Goal: Information Seeking & Learning: Learn about a topic

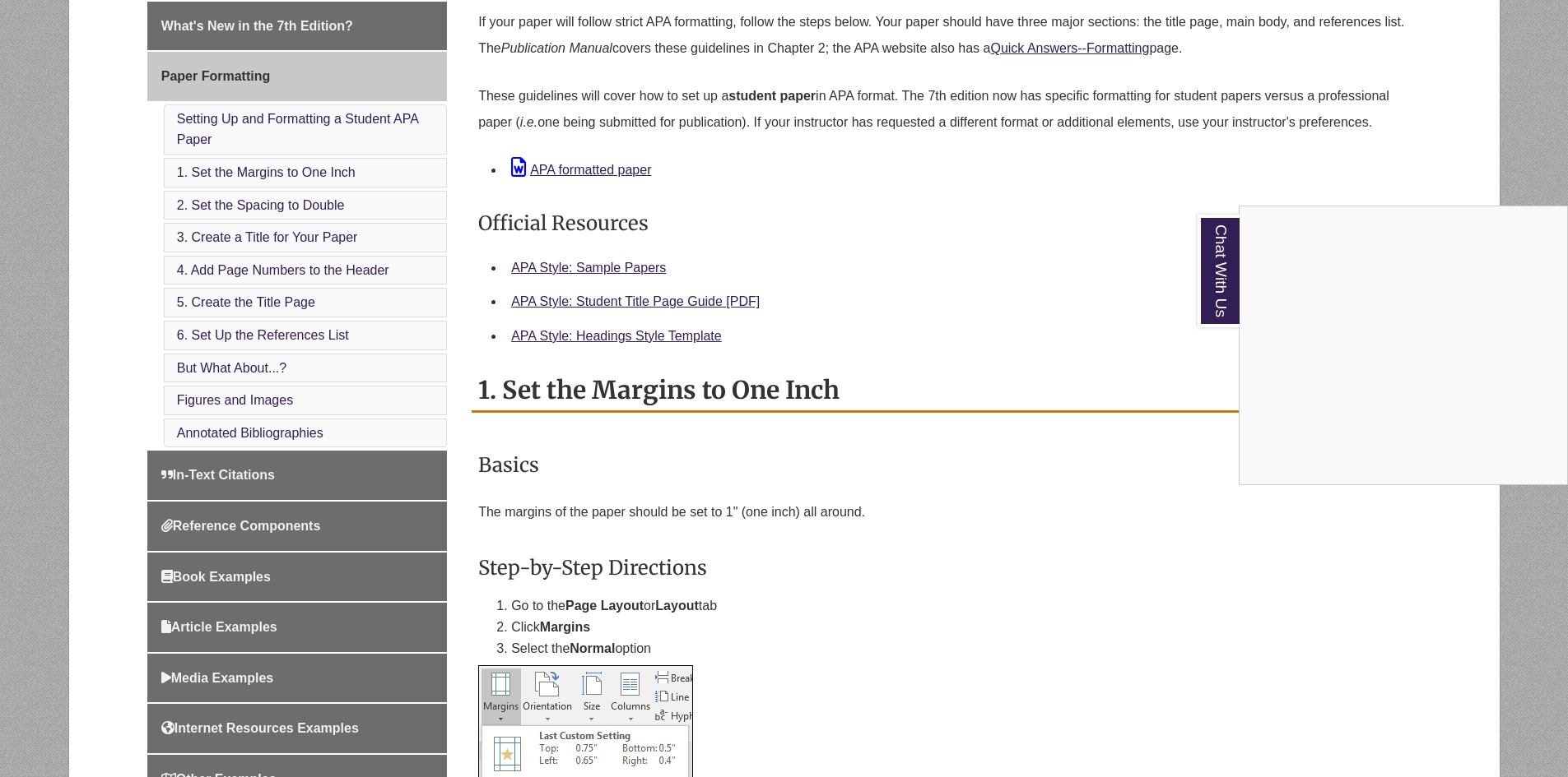
scroll to position [493, 0]
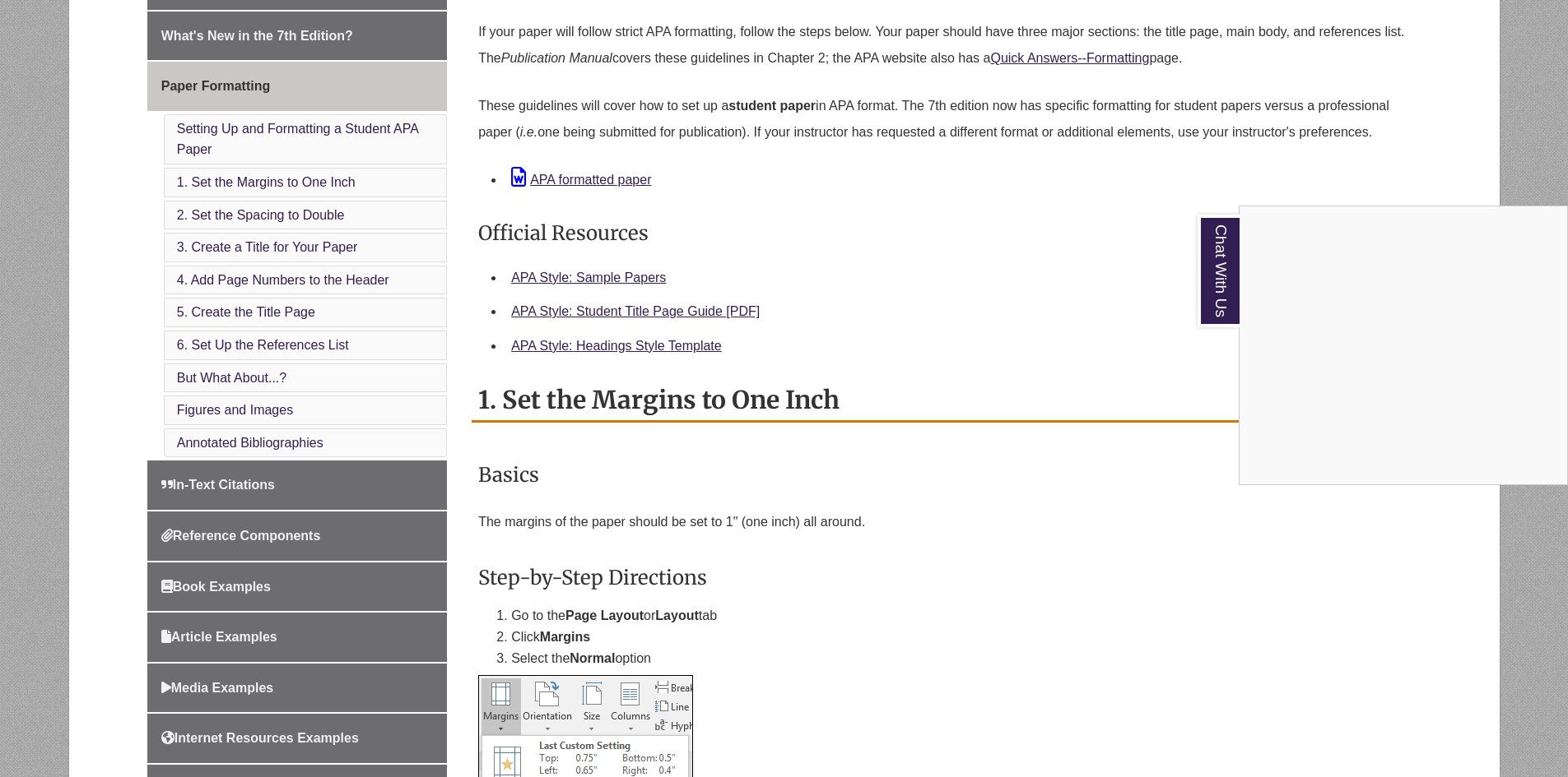
click at [255, 345] on div "Chat With Us" at bounding box center [784, 388] width 1568 height 777
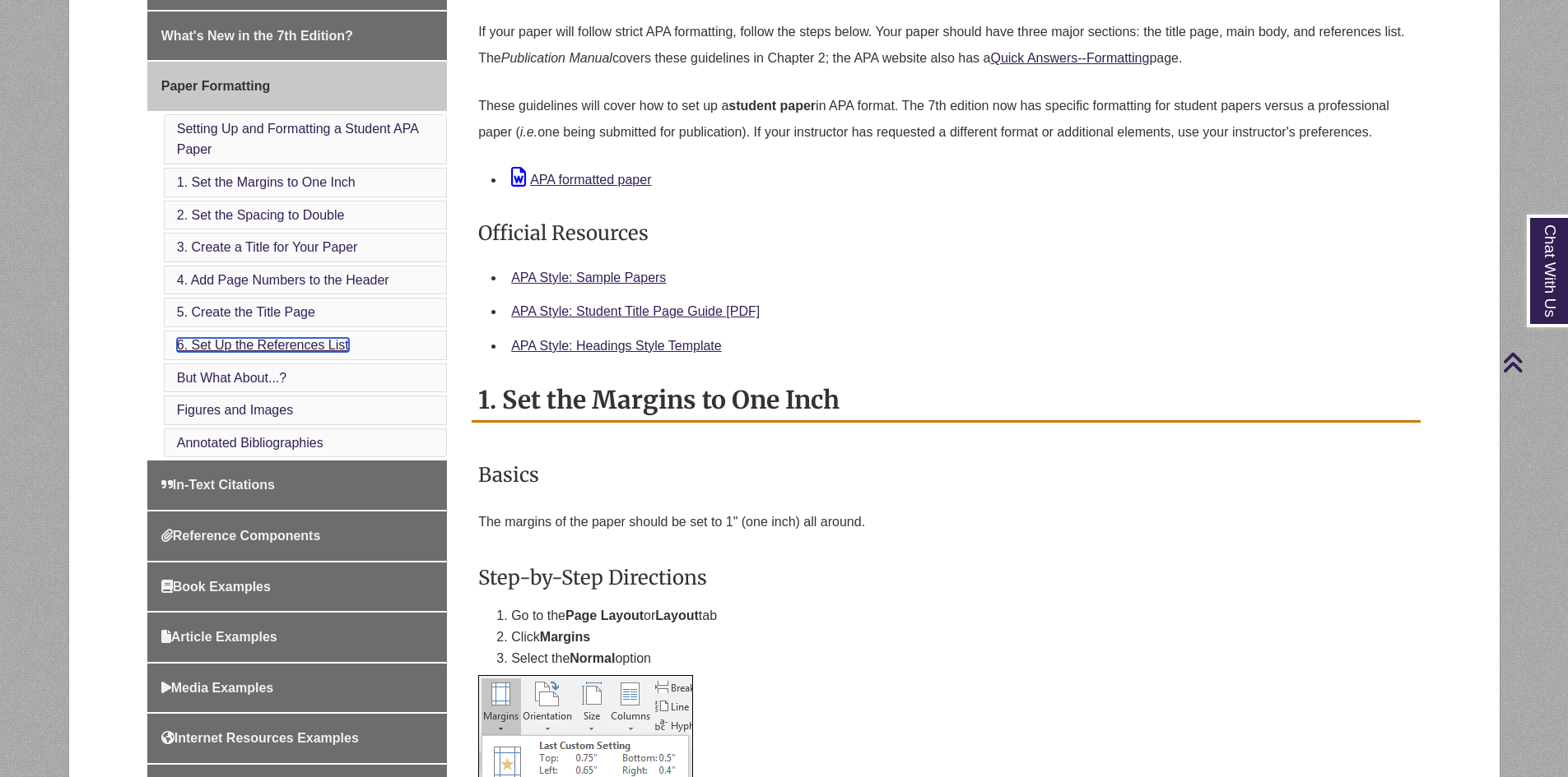
click at [255, 345] on link "6. Set Up the References List" at bounding box center [263, 345] width 172 height 14
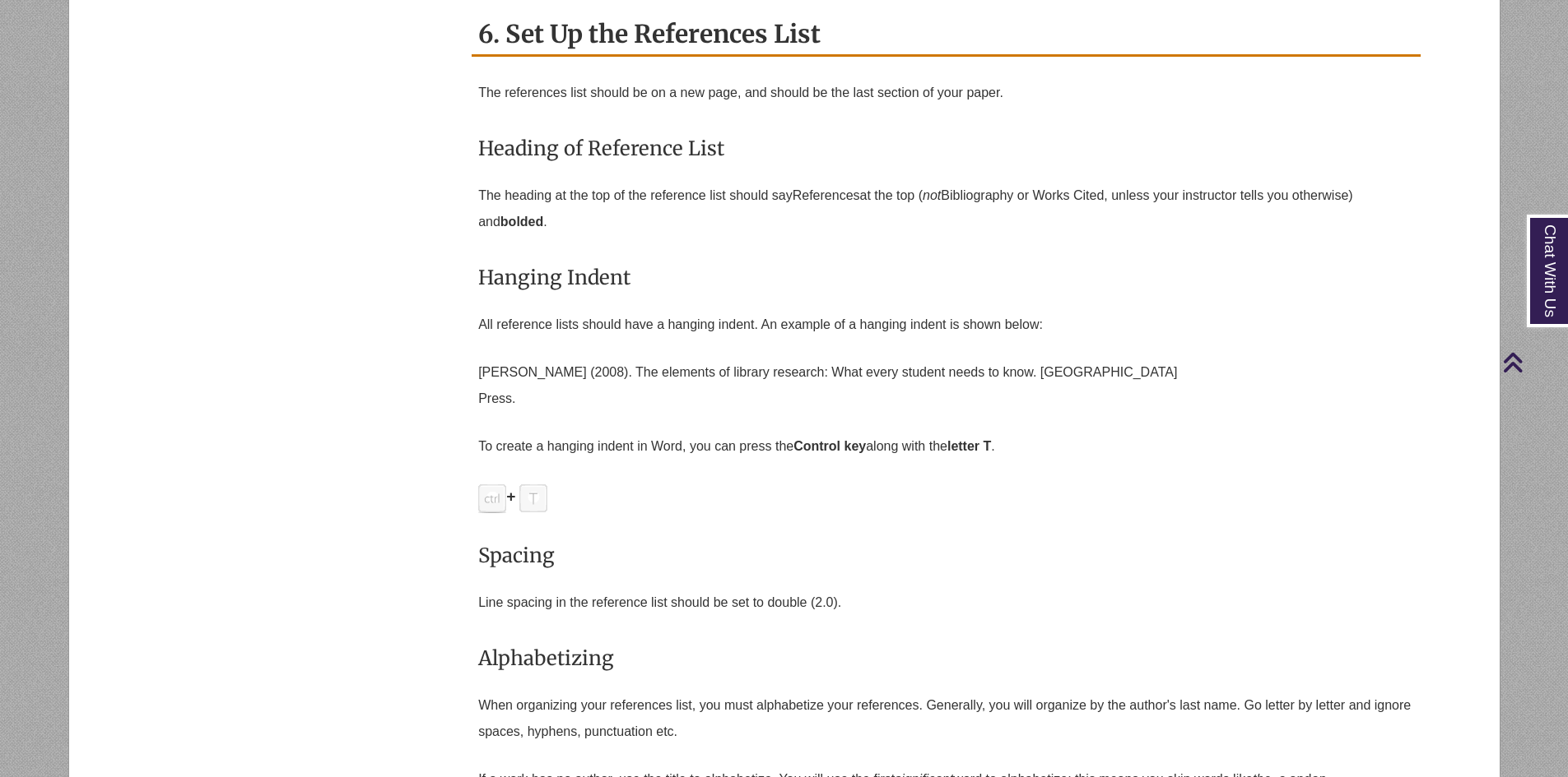
scroll to position [4246, 0]
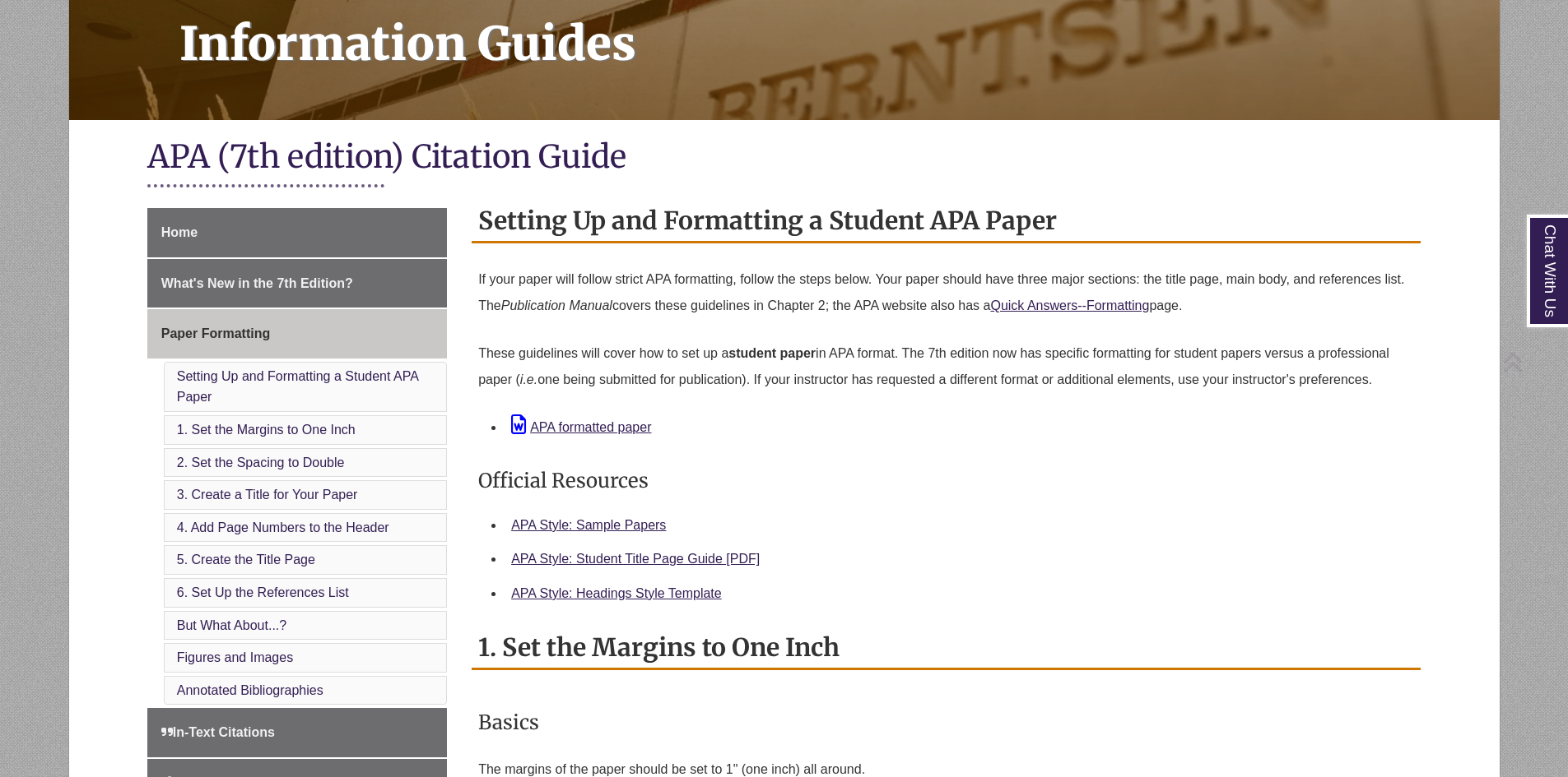
scroll to position [247, 0]
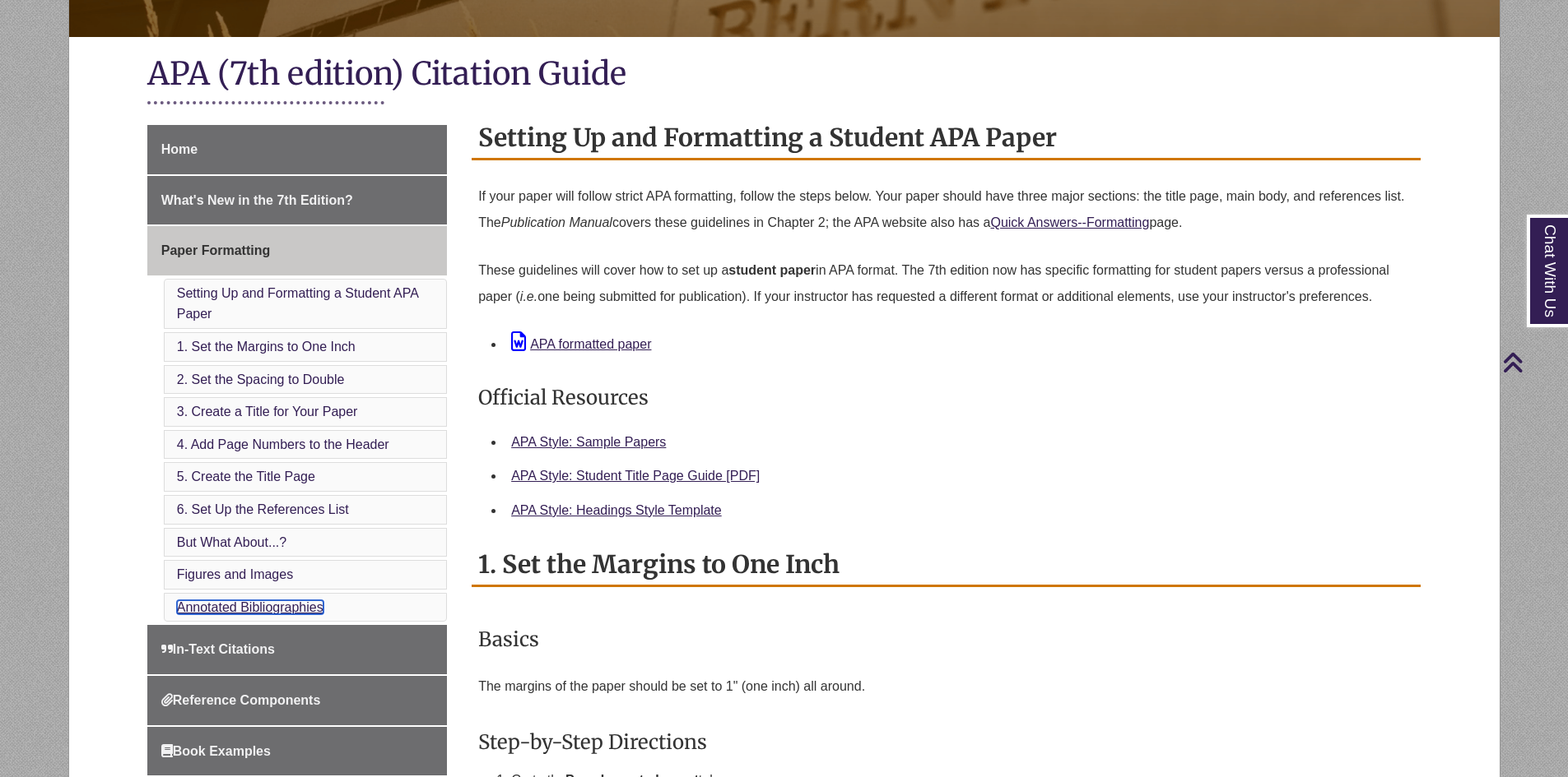
click at [301, 608] on link "Annotated Bibliographies" at bounding box center [250, 607] width 146 height 14
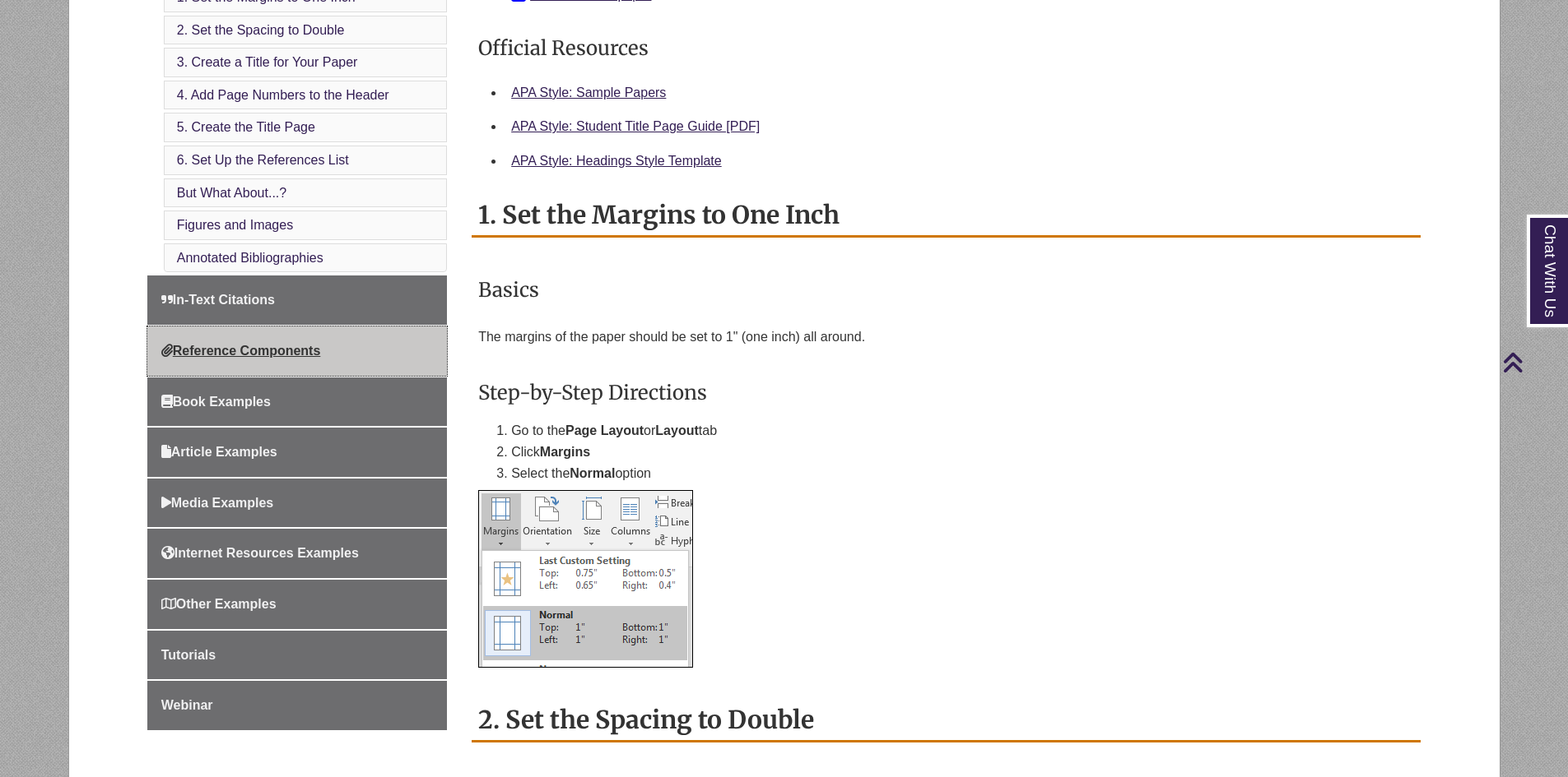
scroll to position [773, 0]
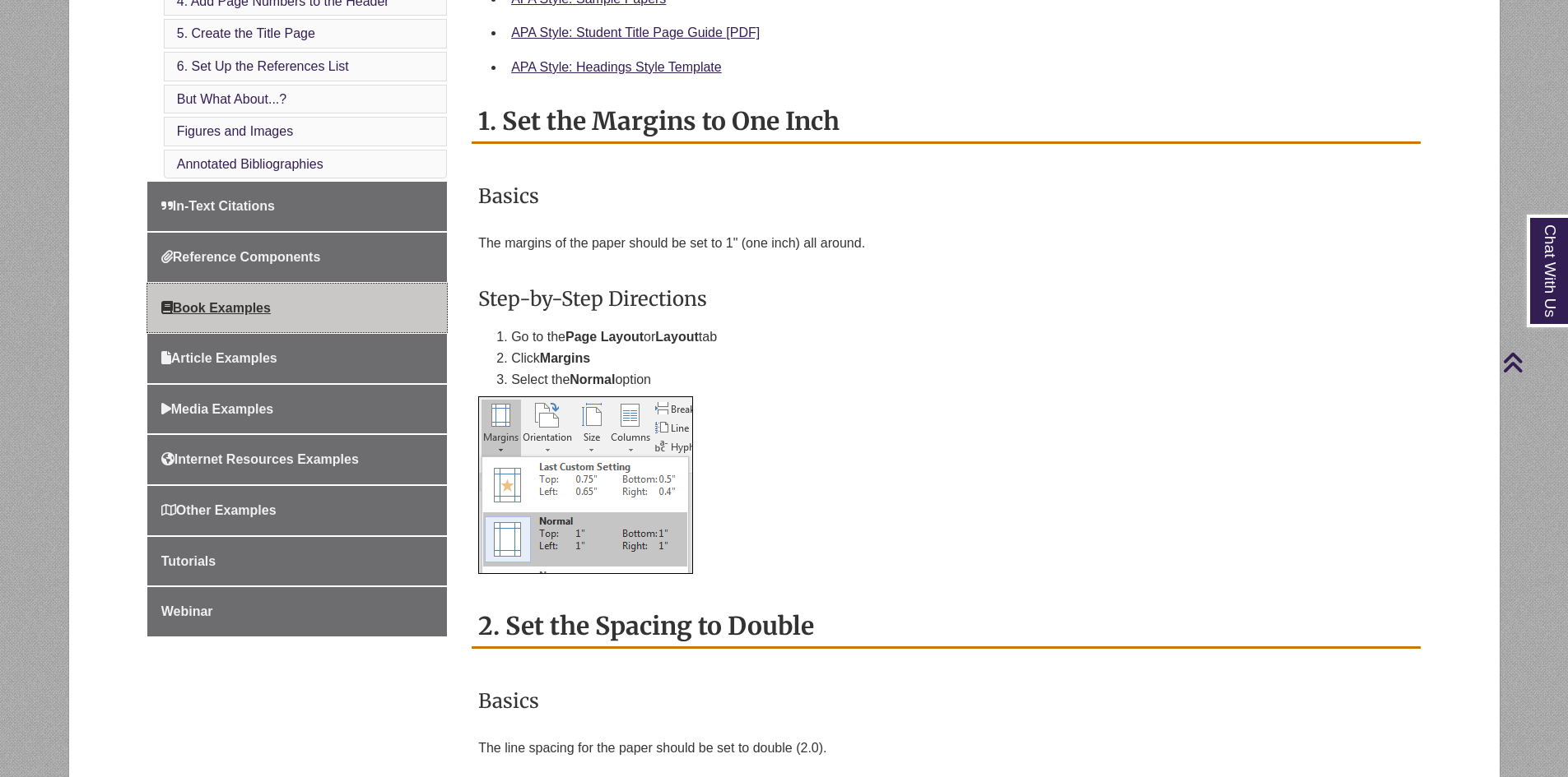
click at [242, 313] on span "Book Examples" at bounding box center [216, 308] width 110 height 14
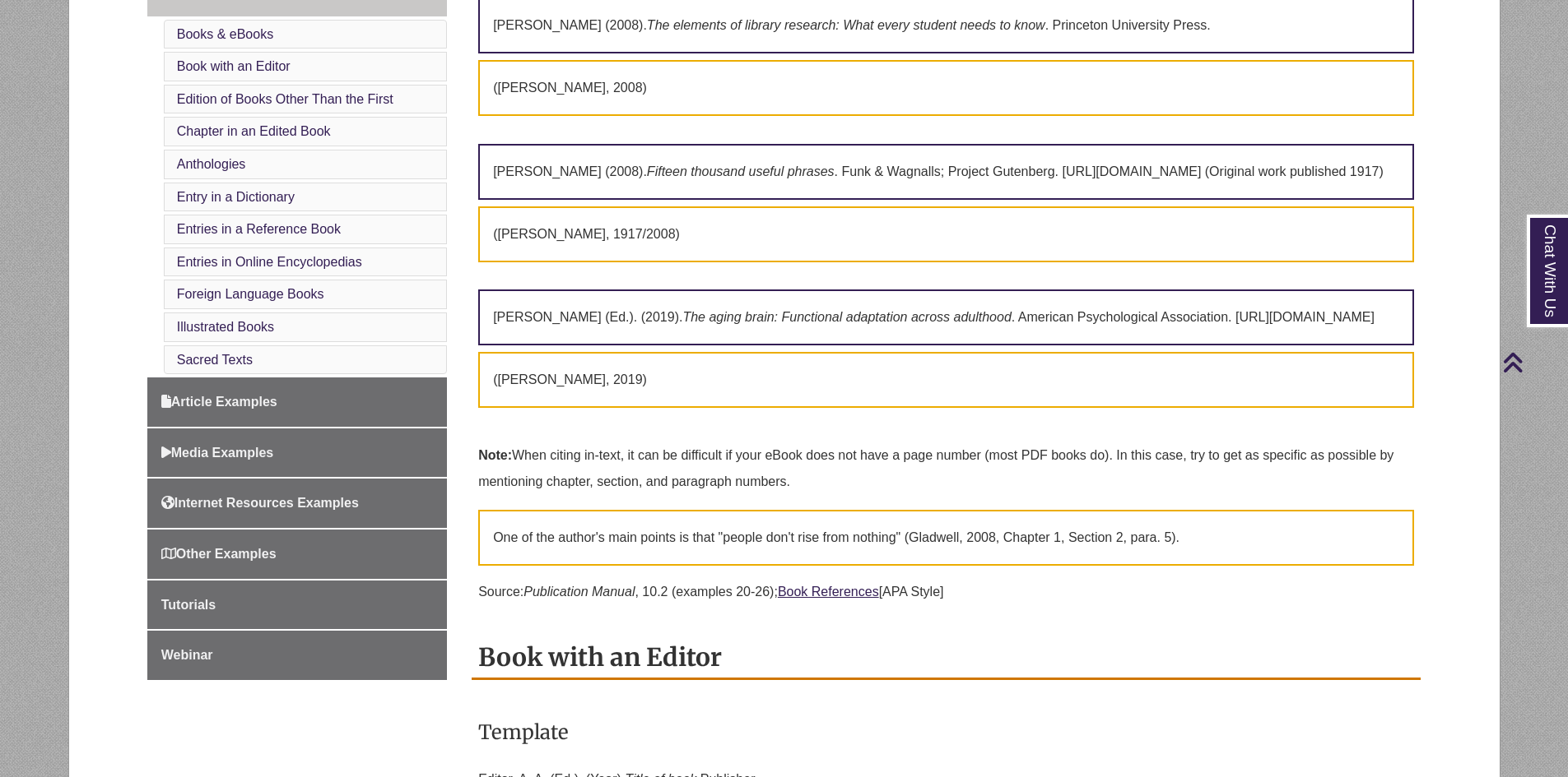
scroll to position [822, 0]
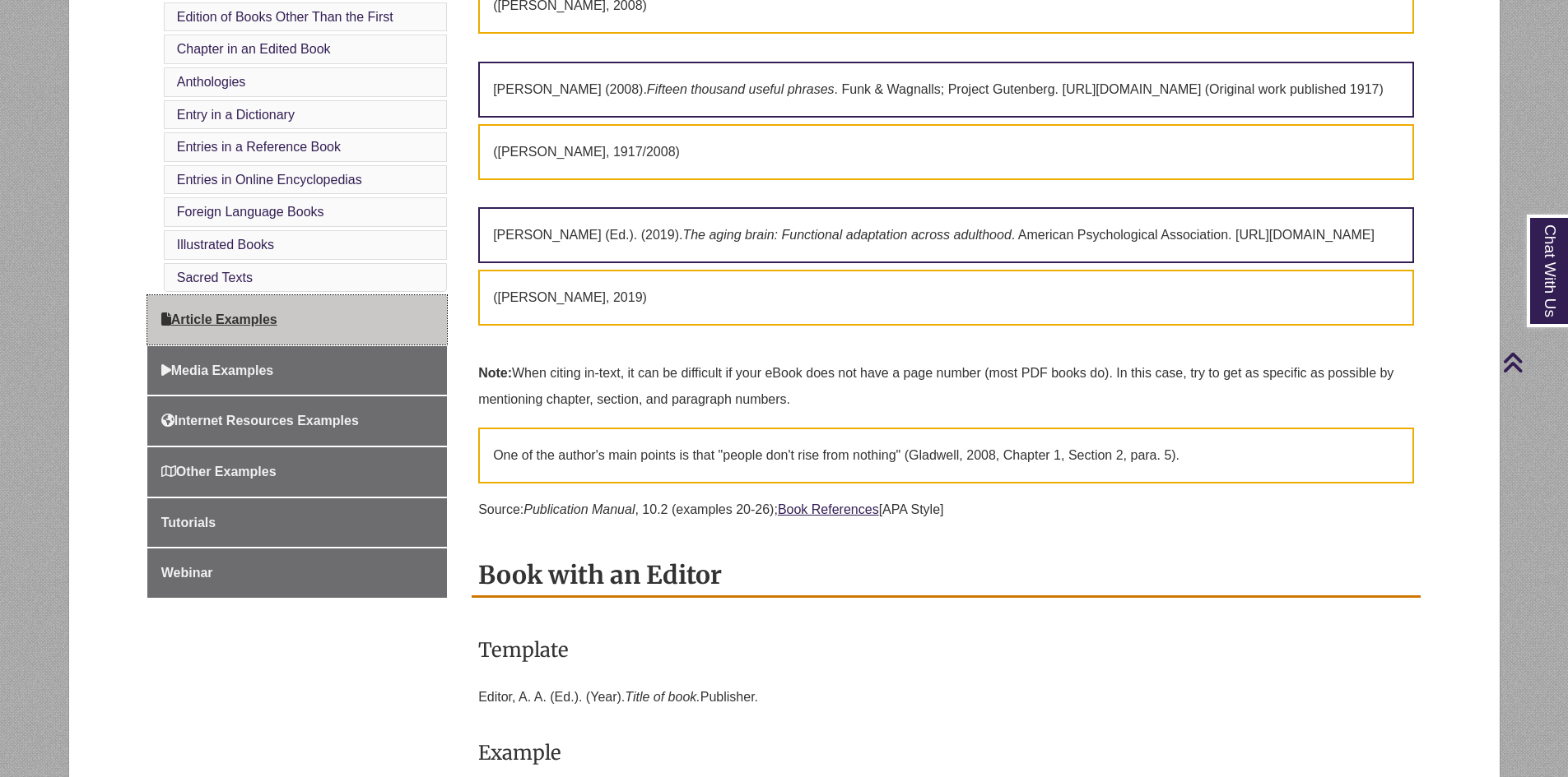
click at [269, 325] on span "Article Examples" at bounding box center [219, 319] width 116 height 14
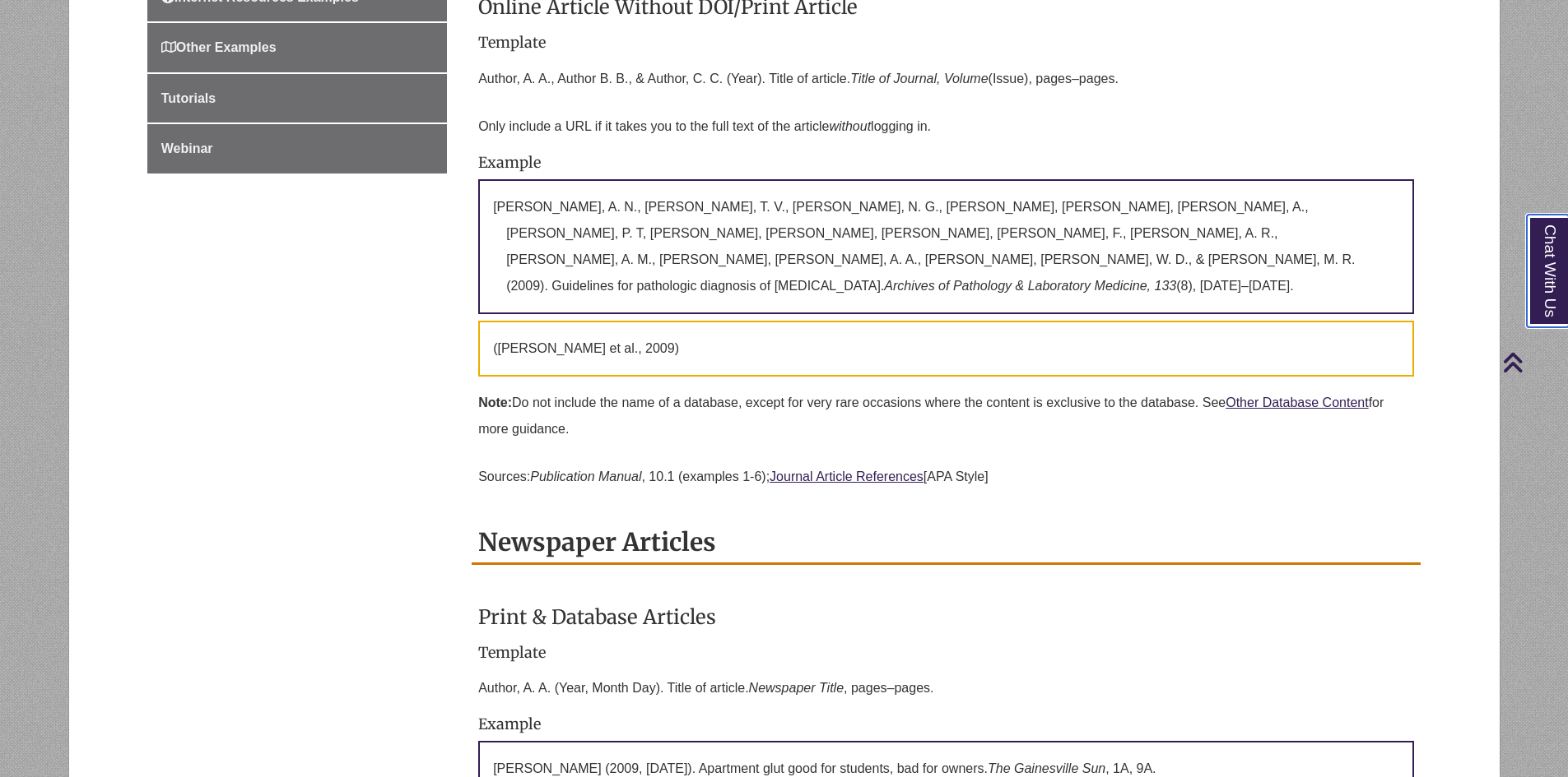
scroll to position [905, 0]
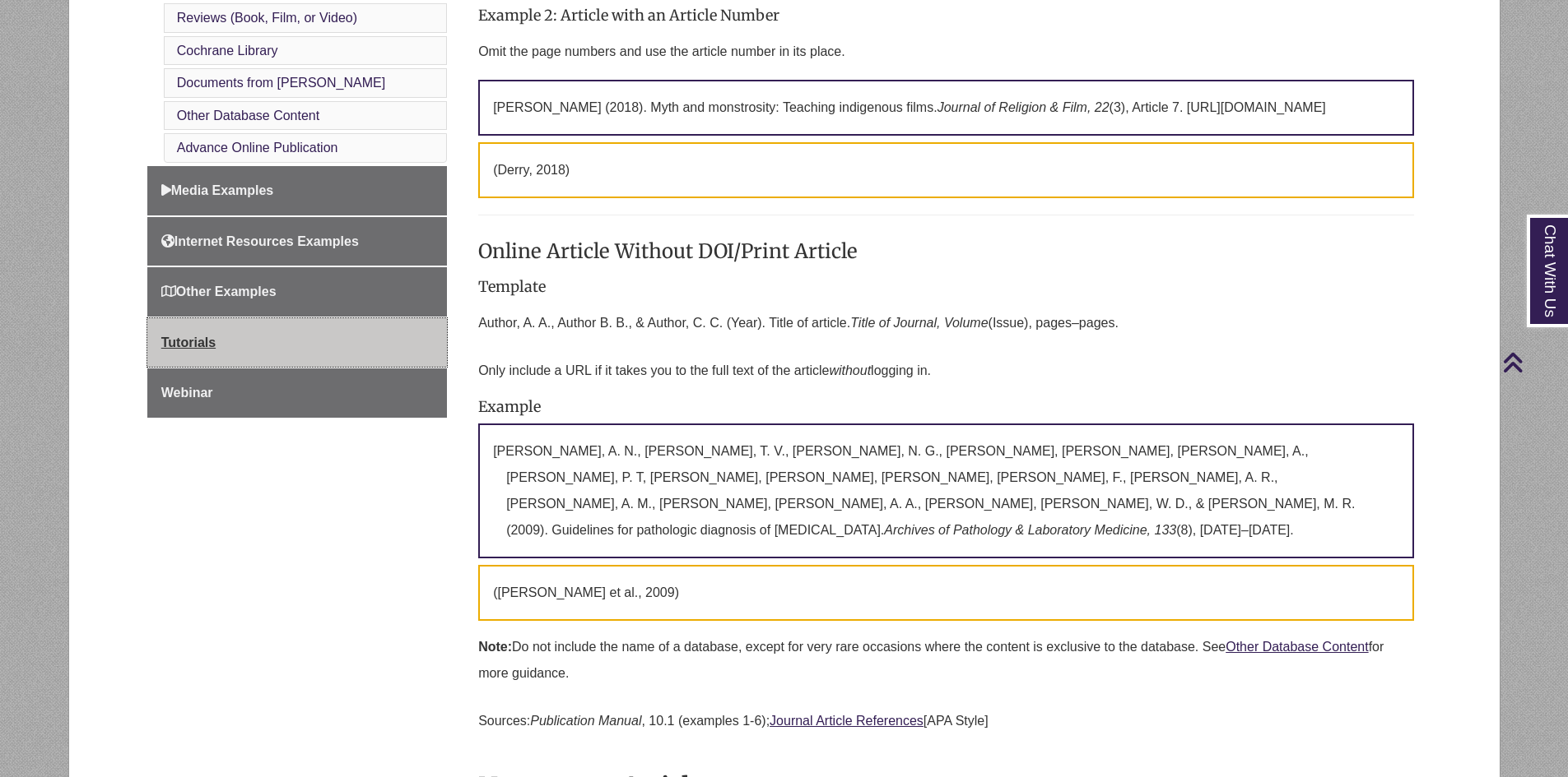
click at [205, 336] on span "Tutorials" at bounding box center [188, 343] width 54 height 14
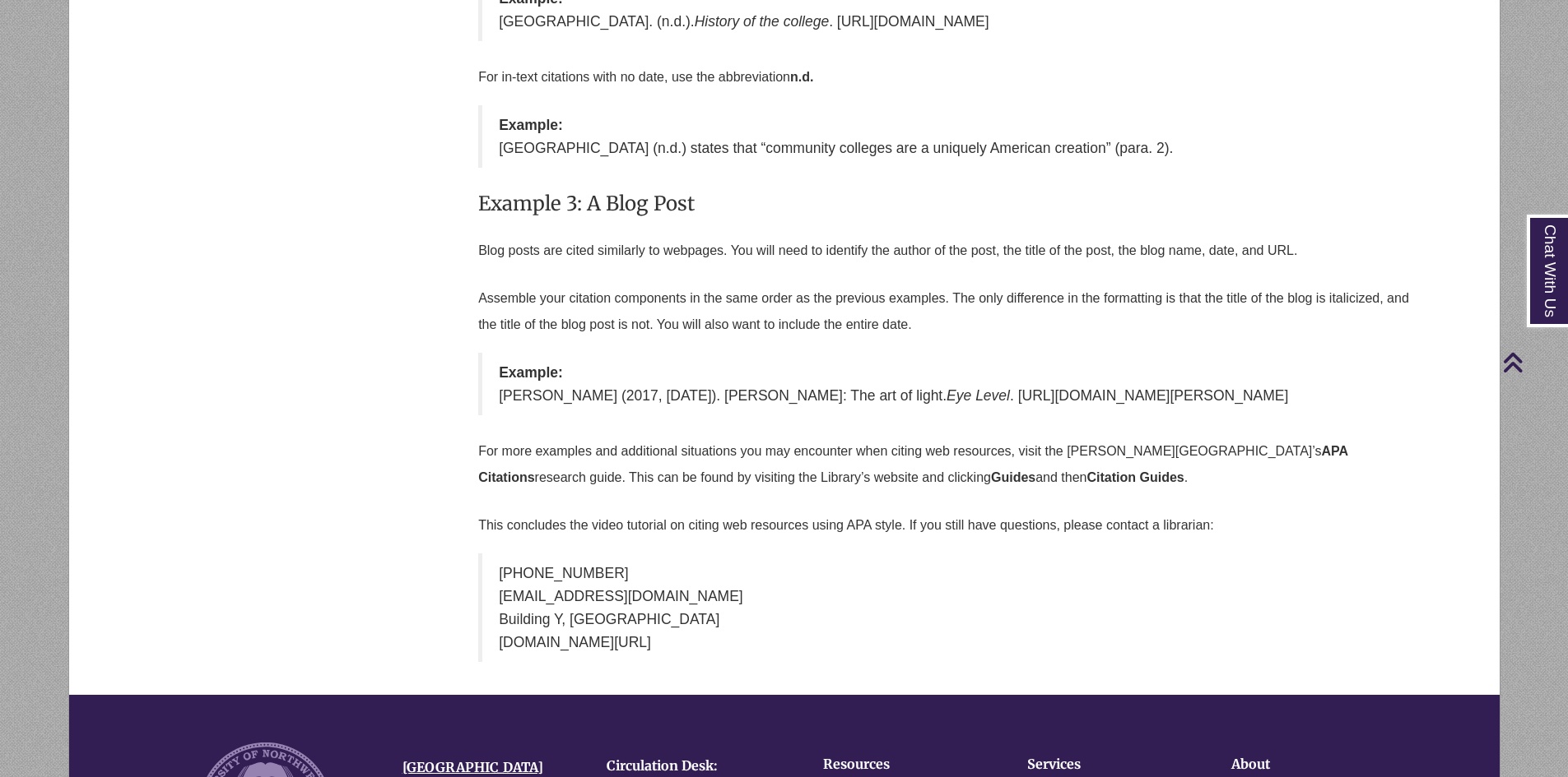
scroll to position [12501, 0]
